Goal: Information Seeking & Learning: Learn about a topic

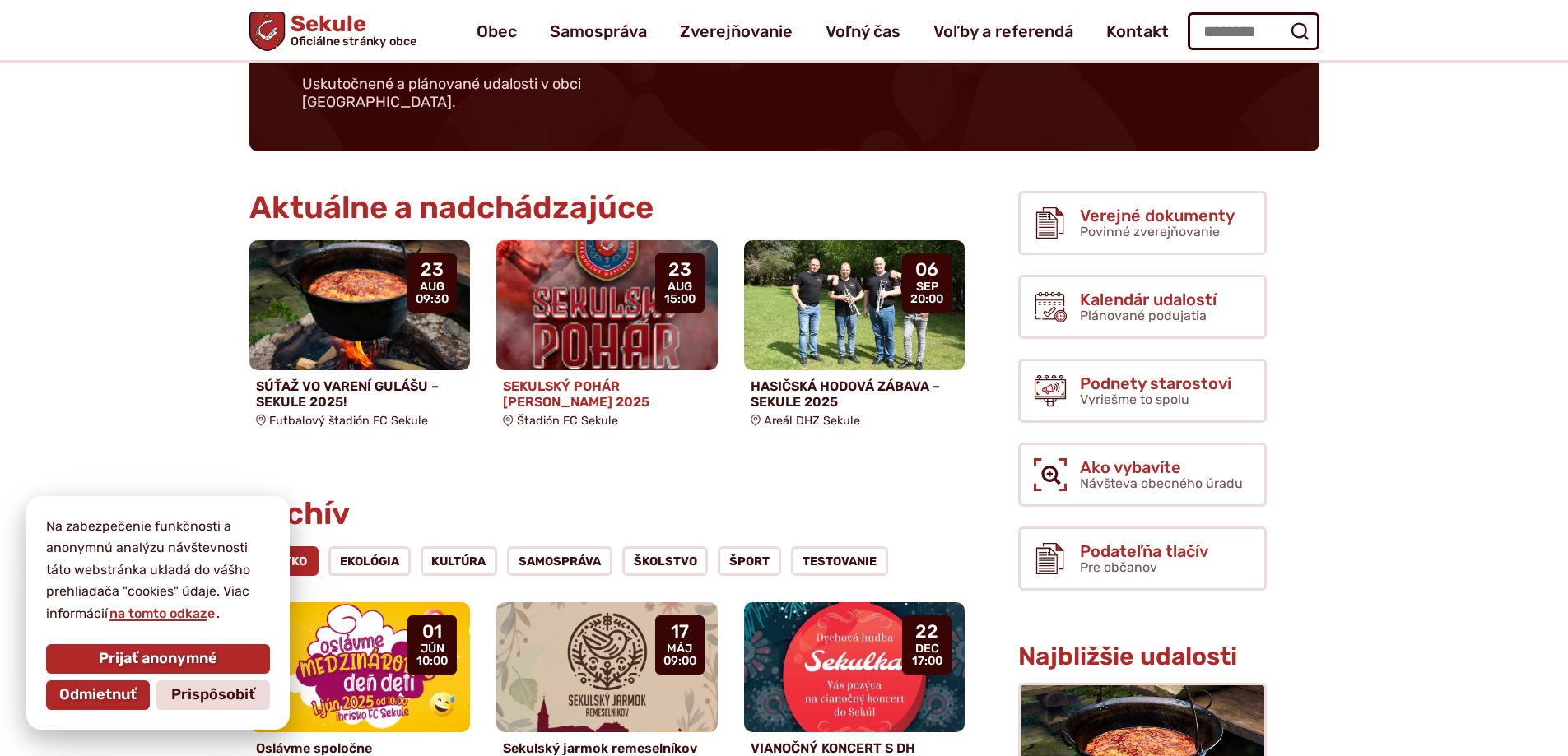
scroll to position [165, 0]
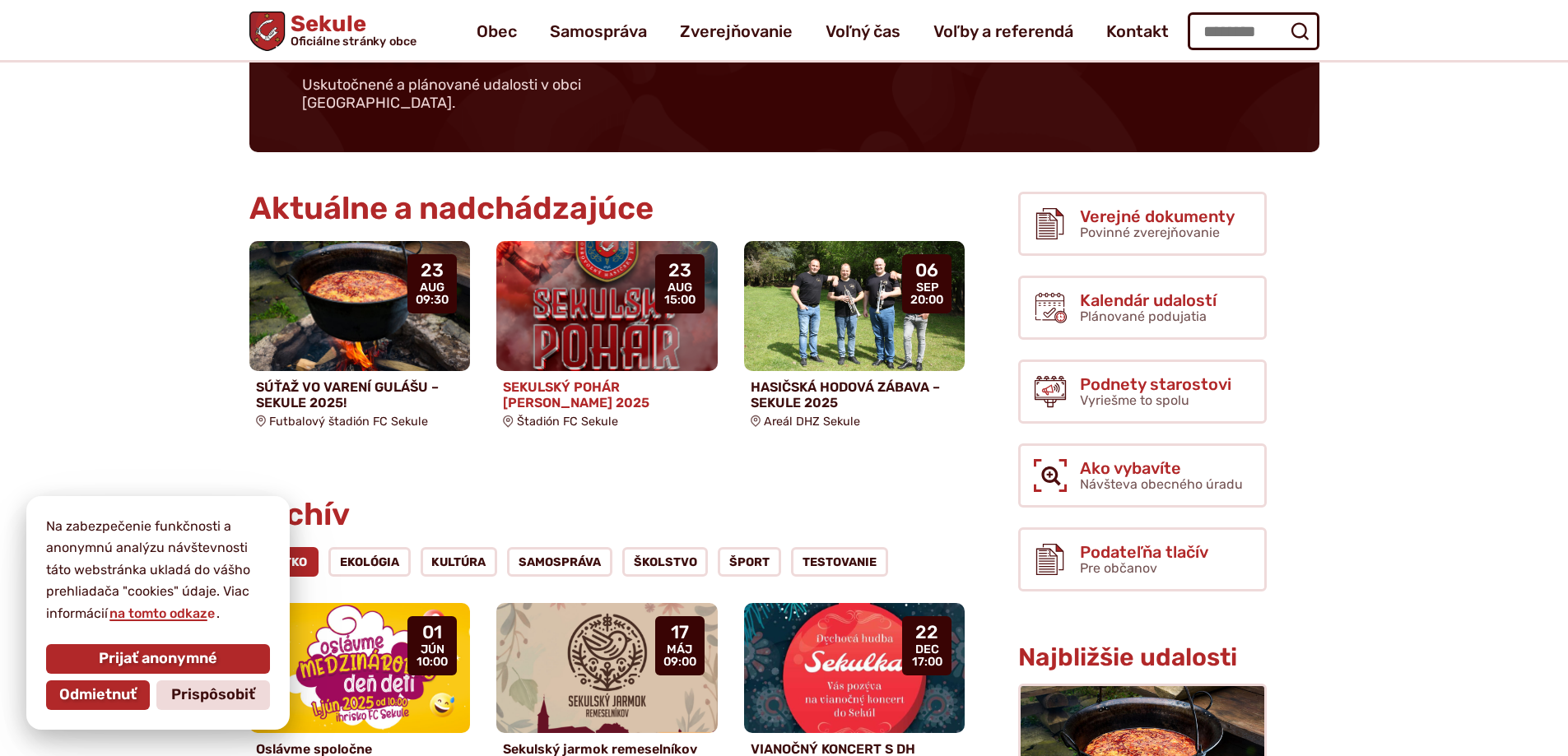
click at [570, 380] on h4 "SEKULSKÝ POHÁR [PERSON_NAME] 2025" at bounding box center [607, 395] width 208 height 31
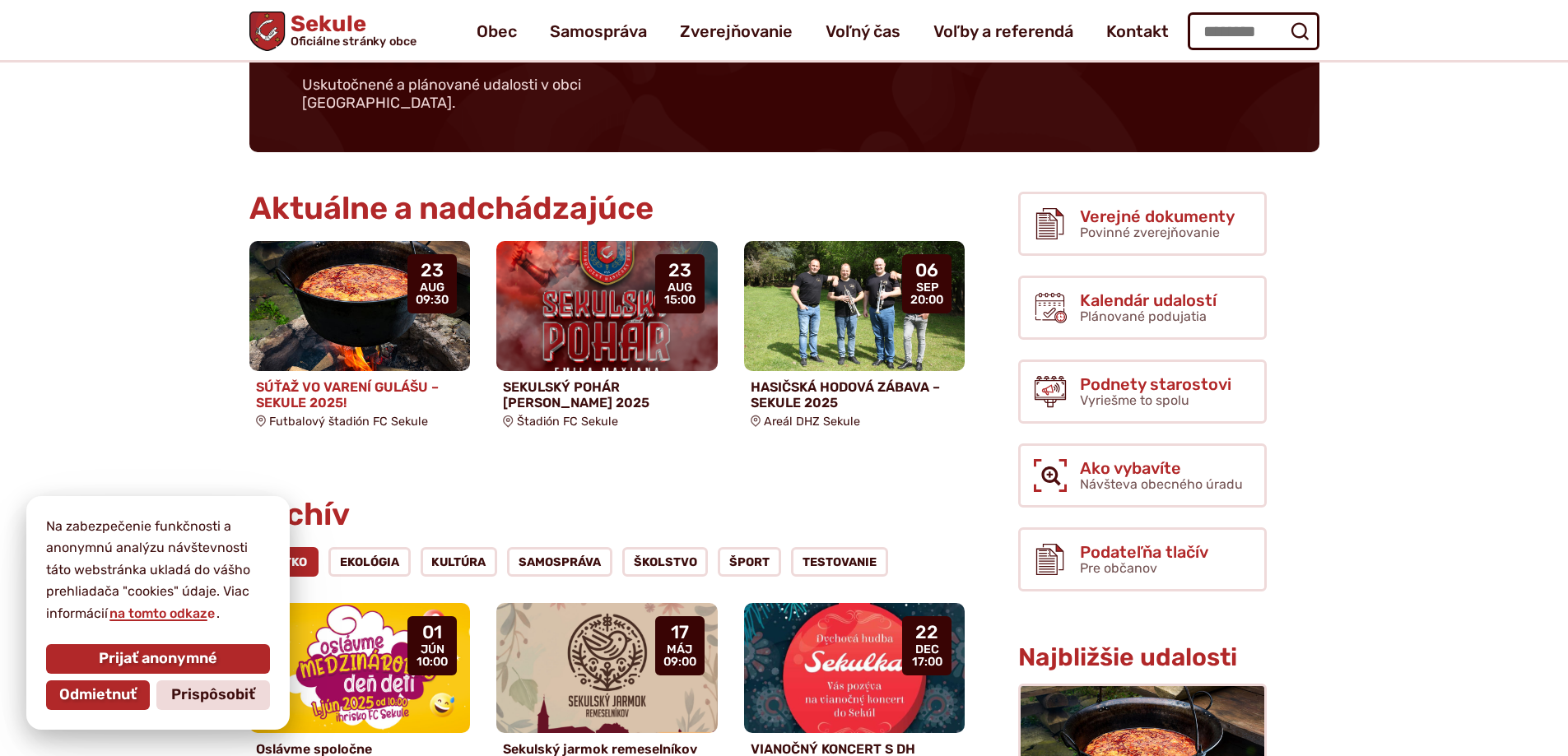
click at [354, 380] on h4 "SÚŤAŽ VO VARENÍ GULÁŠU – SEKULE 2025!" at bounding box center [360, 395] width 208 height 31
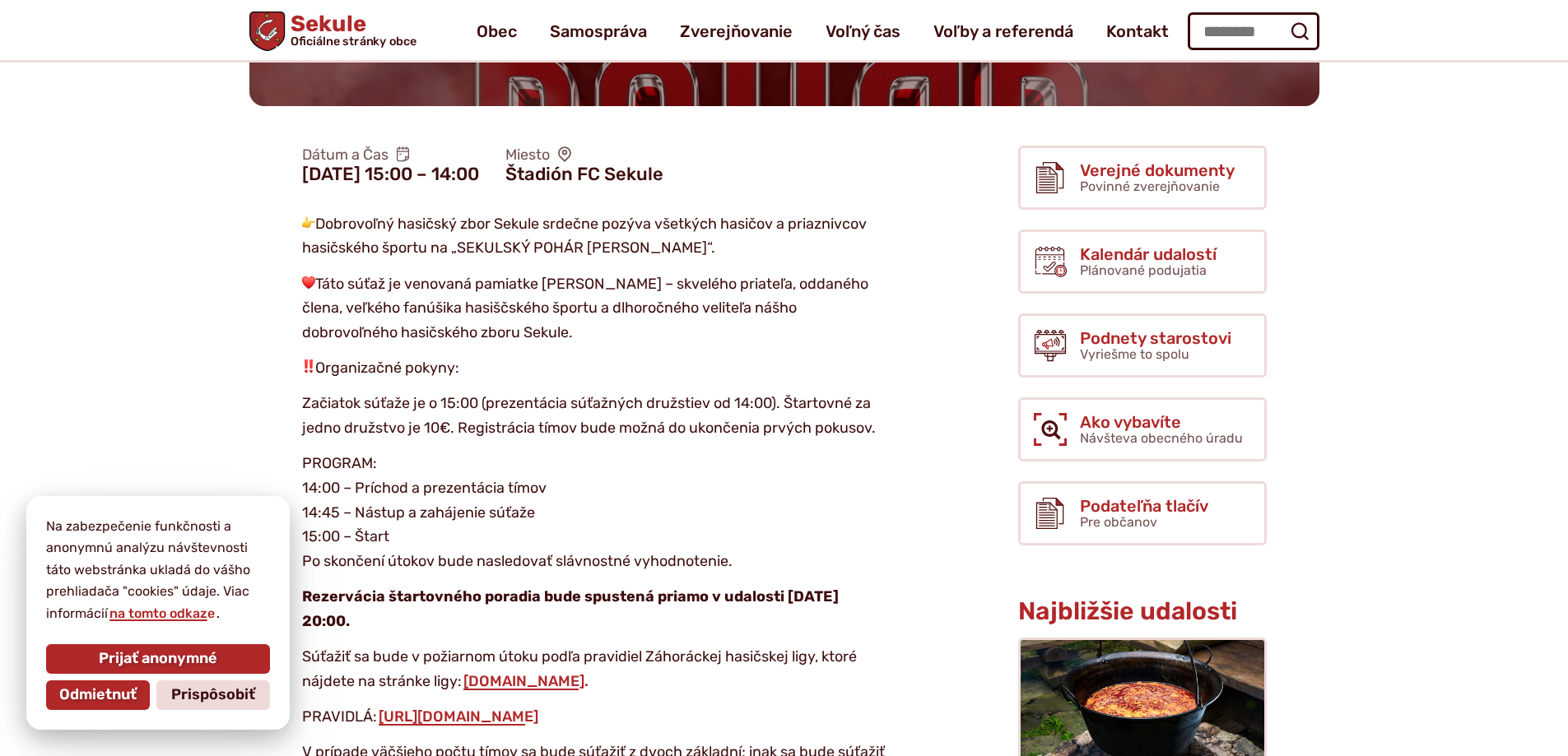
scroll to position [247, 0]
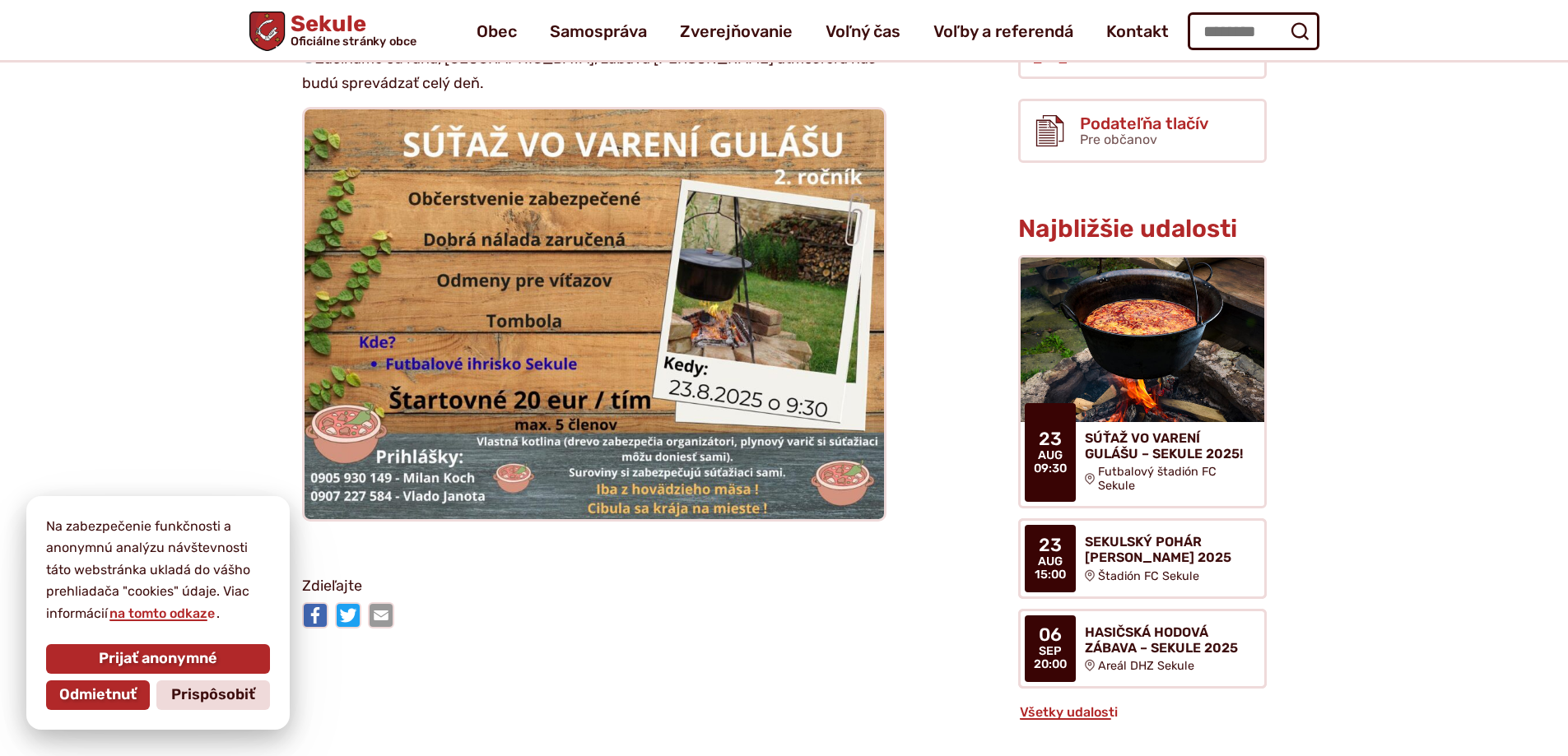
scroll to position [576, 0]
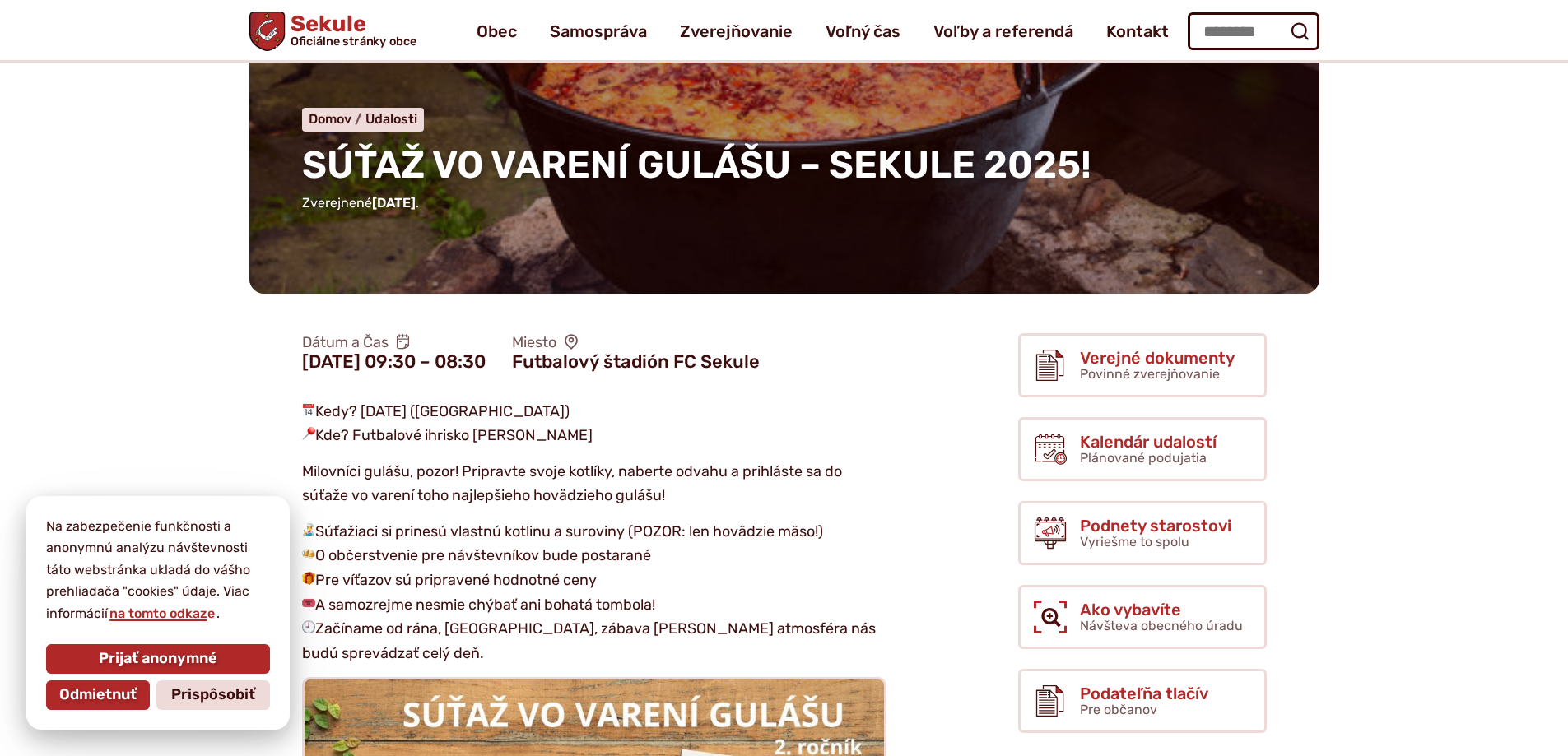
scroll to position [0, 0]
